Goal: Use online tool/utility: Utilize a website feature to perform a specific function

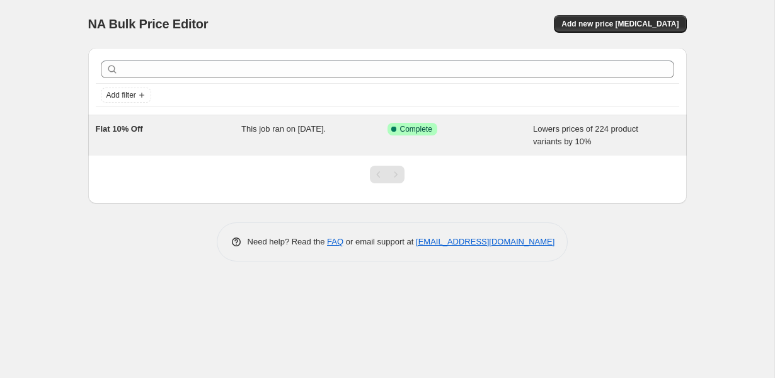
click at [386, 129] on div "This job ran on [DATE]." at bounding box center [314, 135] width 146 height 25
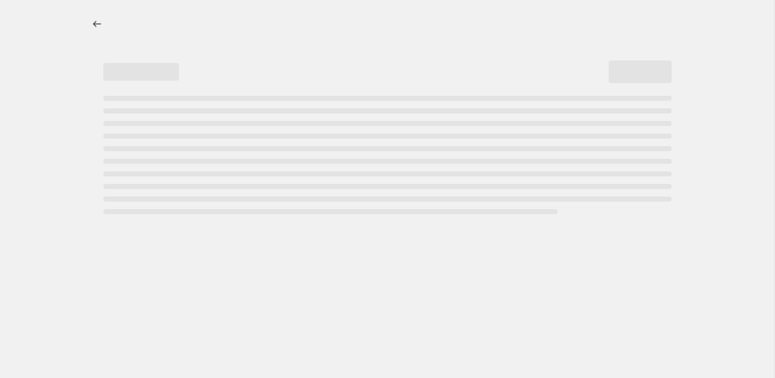
select select "percentage"
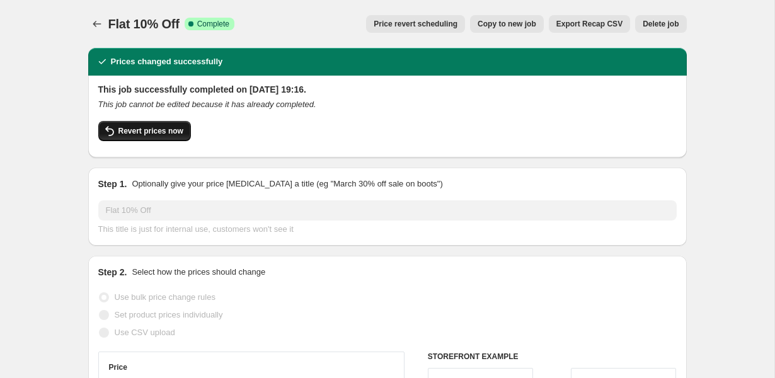
click at [160, 129] on span "Revert prices now" at bounding box center [151, 131] width 65 height 10
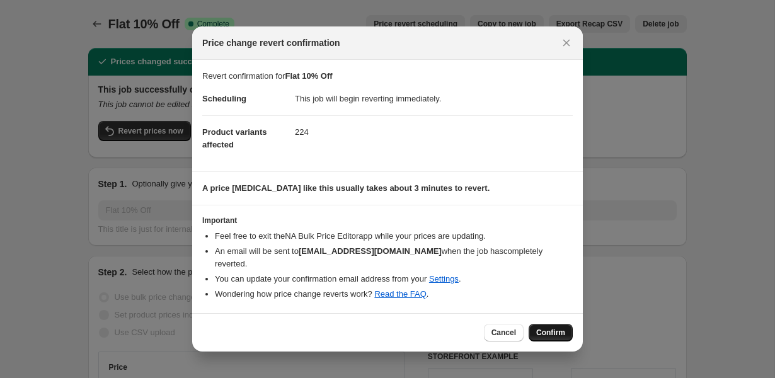
click at [553, 330] on span "Confirm" at bounding box center [550, 333] width 29 height 10
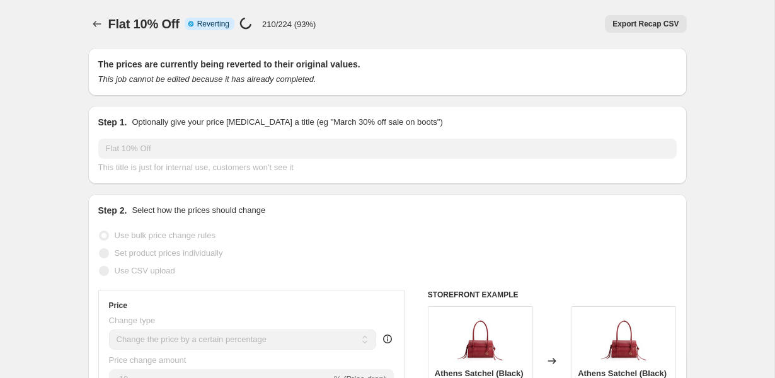
select select "percentage"
